Goal: Navigation & Orientation: Find specific page/section

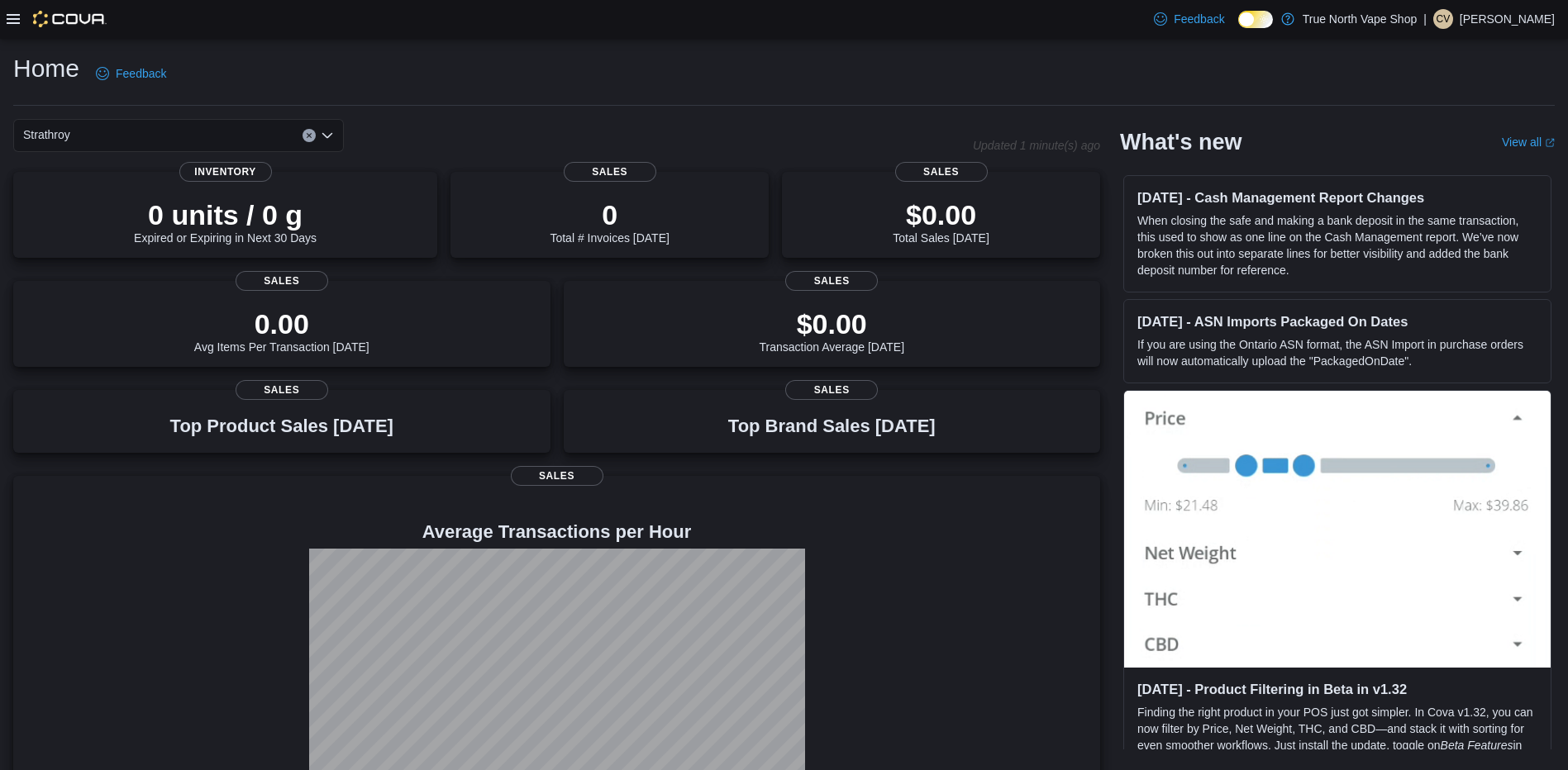
click at [63, 73] on h1 "Home" at bounding box center [45, 69] width 66 height 33
click at [1397, 14] on p "True North Vape Shop" at bounding box center [1360, 19] width 115 height 20
click at [1458, 70] on div "Home Feedback" at bounding box center [784, 74] width 1541 height 43
